Goal: Task Accomplishment & Management: Use online tool/utility

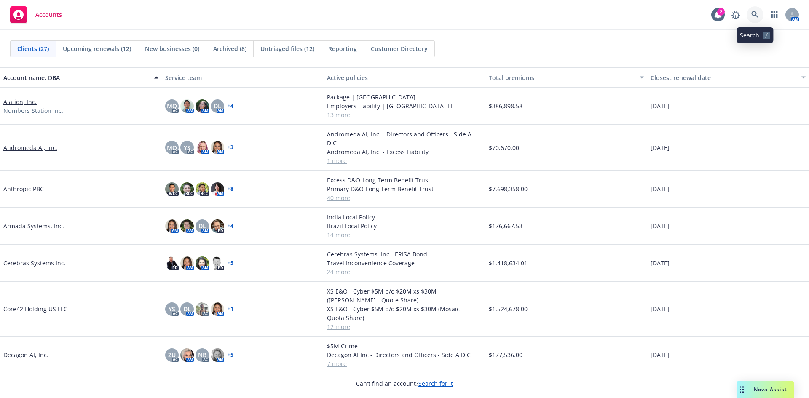
click at [757, 13] on icon at bounding box center [756, 15] width 8 height 8
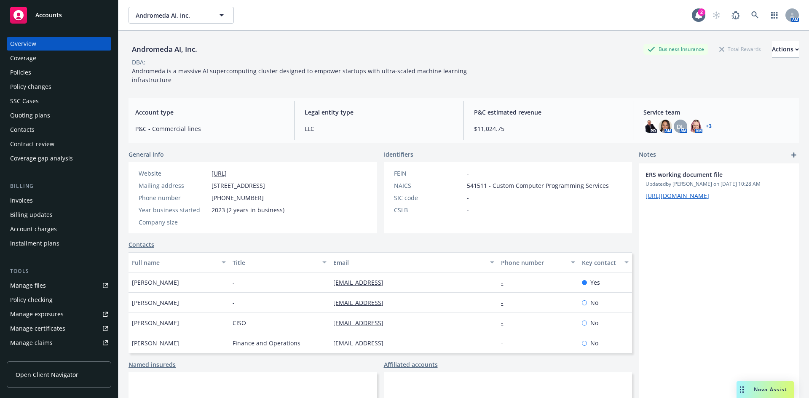
click at [36, 72] on div "Policies" at bounding box center [59, 72] width 98 height 13
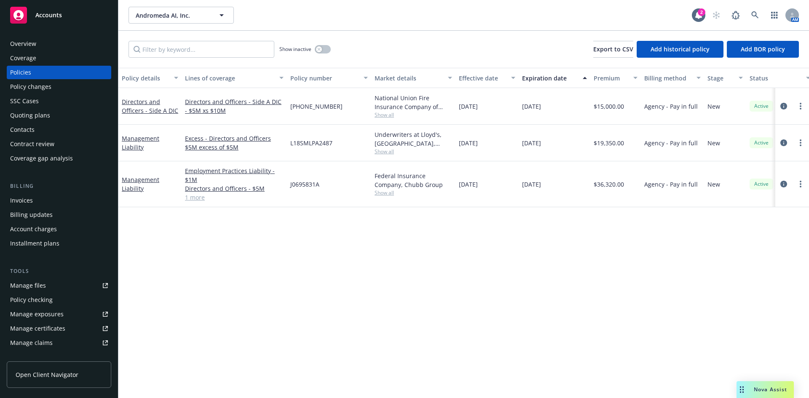
click at [169, 255] on div "Policy details Lines of coverage Policy number Market details Effective date Ex…" at bounding box center [463, 233] width 691 height 330
click at [37, 118] on div "Quoting plans" at bounding box center [30, 115] width 40 height 13
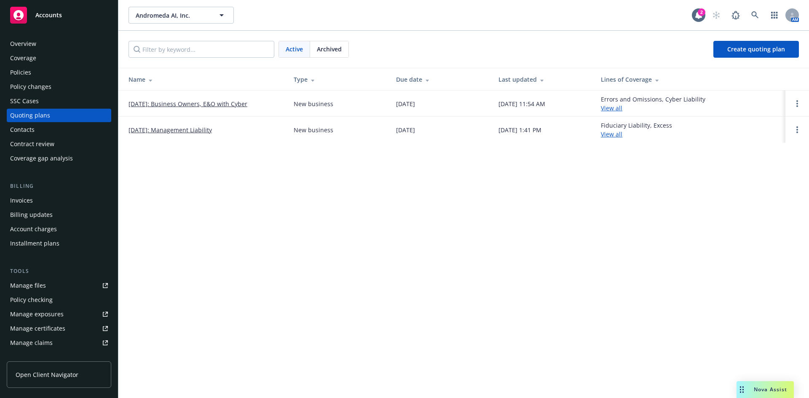
click at [189, 103] on link "[DATE]: Business Owners, E&O with Cyber" at bounding box center [188, 103] width 119 height 9
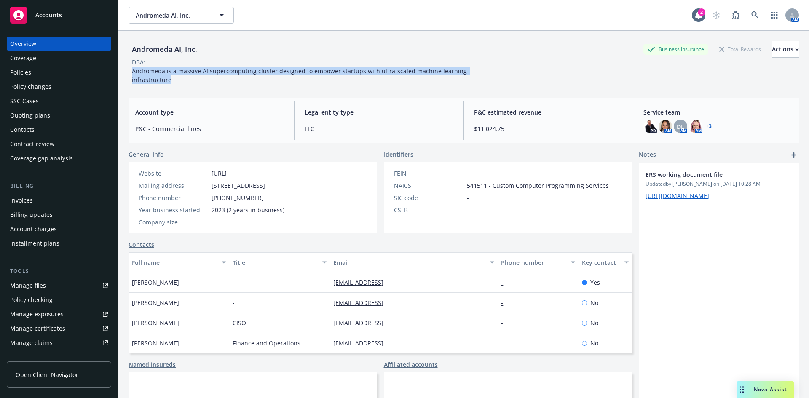
drag, startPoint x: 132, startPoint y: 71, endPoint x: 498, endPoint y: 71, distance: 365.9
click at [498, 71] on div "Andromeda AI, Inc. Business Insurance Total Rewards Actions DBA: - Andromeda is…" at bounding box center [464, 62] width 671 height 43
copy span "Andromeda is a massive AI supercomputing cluster designed to empower startups w…"
click at [767, 387] on span "Nova Assist" at bounding box center [770, 389] width 33 height 7
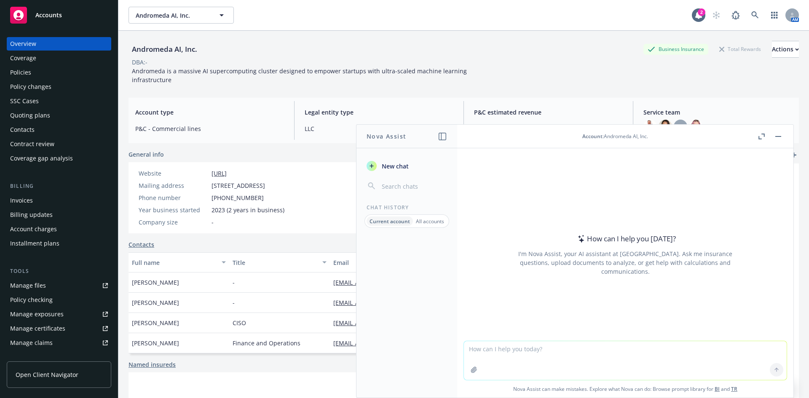
click at [515, 348] on textarea at bounding box center [625, 360] width 323 height 39
paste textarea "5940 S Rainbow Blvd Ste 400, #21052 Las Vegas NV 89118"
click at [464, 348] on textarea "5940 S Rainbow Blvd Ste 400, #21052 Las Vegas NV 89118" at bounding box center [625, 361] width 323 height 40
paste textarea "provide insurance COPE information for this location at: 67 Richmond Street Wes…"
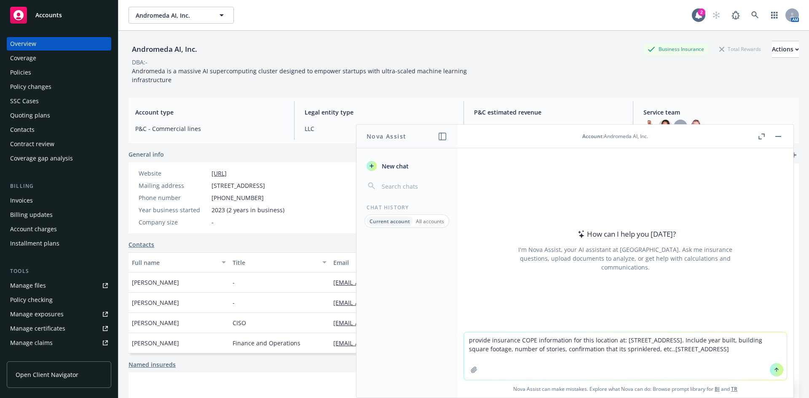
drag, startPoint x: 615, startPoint y: 340, endPoint x: 768, endPoint y: 339, distance: 152.6
click at [772, 337] on textarea "provide insurance COPE information for this location at: 67 Richmond Street Wes…" at bounding box center [625, 357] width 323 height 48
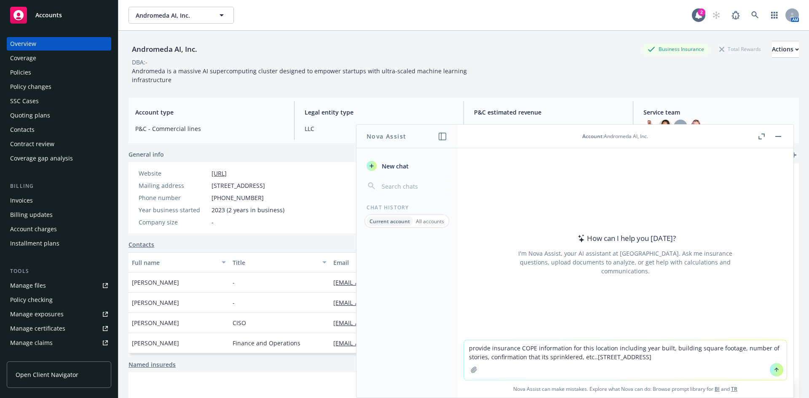
click at [591, 357] on textarea "provide insurance COPE information for this location including year built, buil…" at bounding box center [625, 361] width 323 height 40
click at [592, 360] on textarea "provide insurance COPE information for this location including year built, buil…" at bounding box center [625, 361] width 323 height 40
click at [620, 368] on textarea "provide insurance COPE information for this location including year built, buil…" at bounding box center [625, 361] width 323 height 40
type textarea "provide insurance COPE information for this location including year built, buil…"
click at [777, 370] on button at bounding box center [776, 369] width 13 height 13
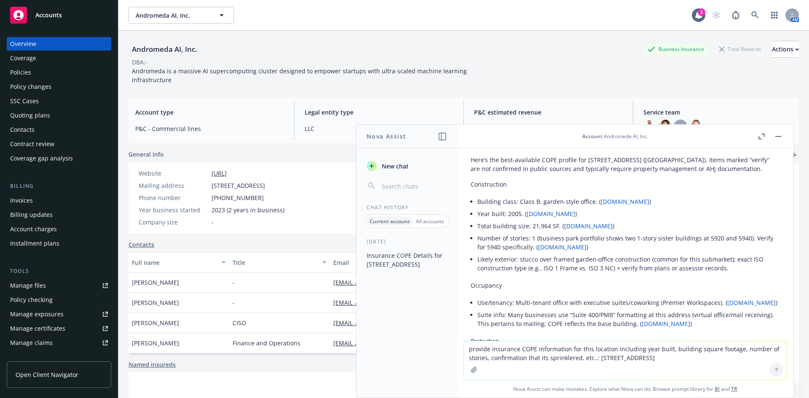
scroll to position [34, 0]
